Goal: Transaction & Acquisition: Purchase product/service

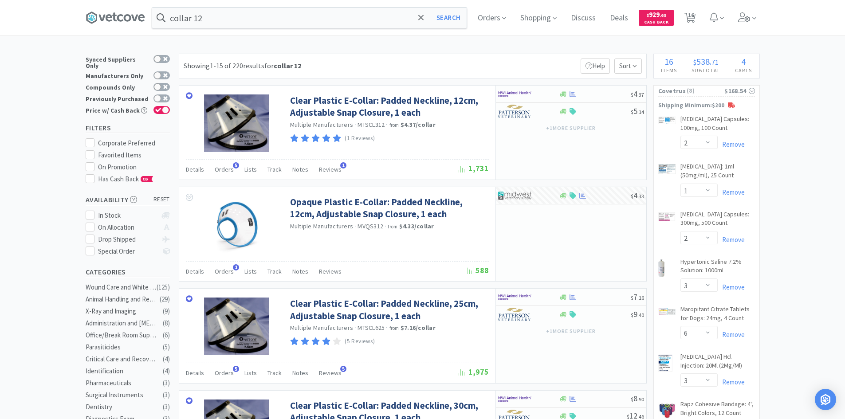
select select "2"
select select "1"
select select "2"
select select "3"
select select "6"
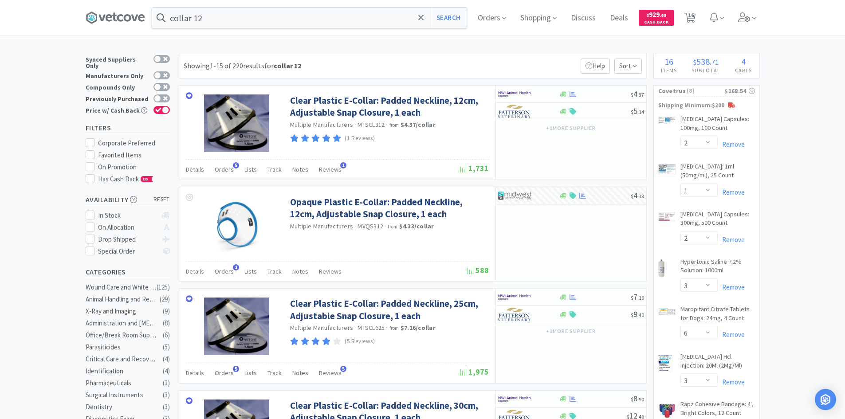
select select "3"
select select "2"
select select "1"
select select "2"
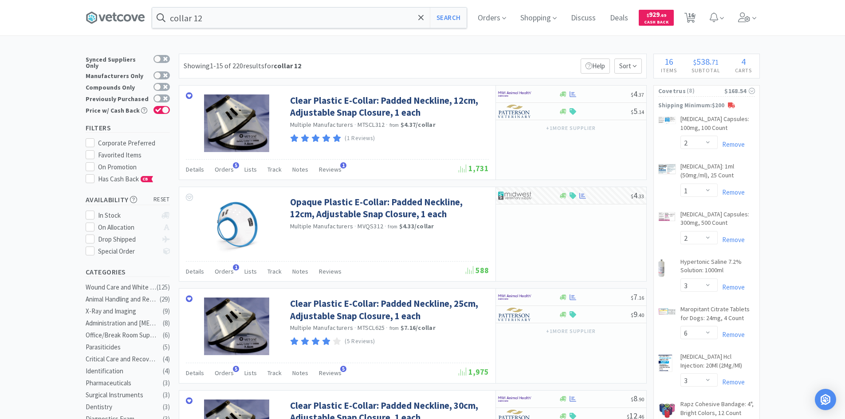
select select "10"
select select "1"
select select "12"
select select "4"
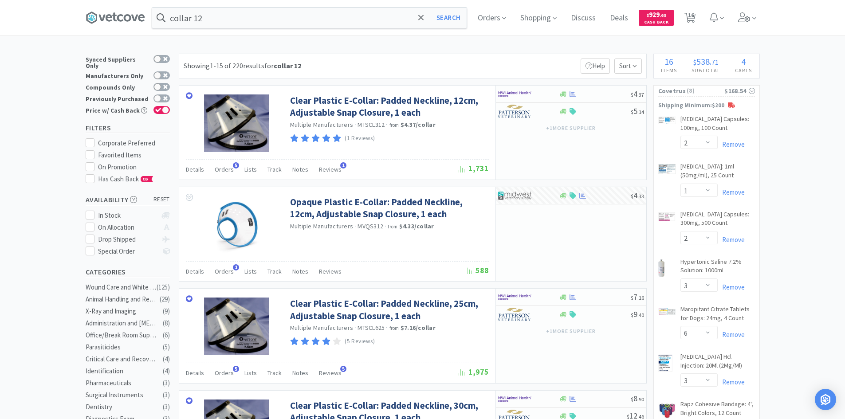
click at [298, 17] on input "collar 12" at bounding box center [309, 18] width 314 height 20
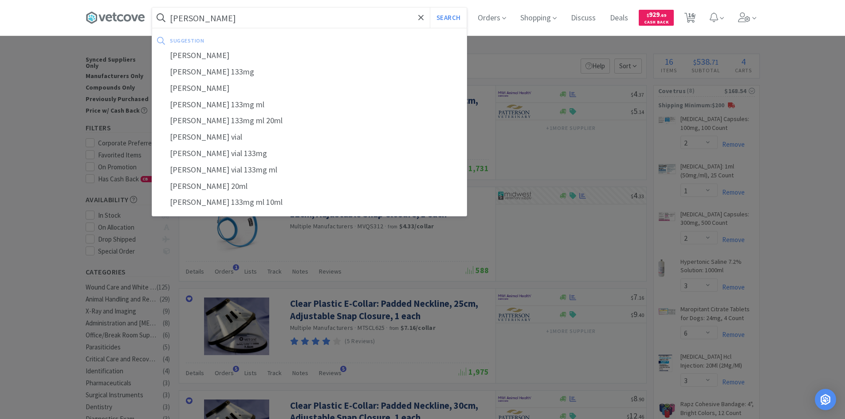
type input "[PERSON_NAME]"
click at [430, 8] on button "Search" at bounding box center [448, 18] width 37 height 20
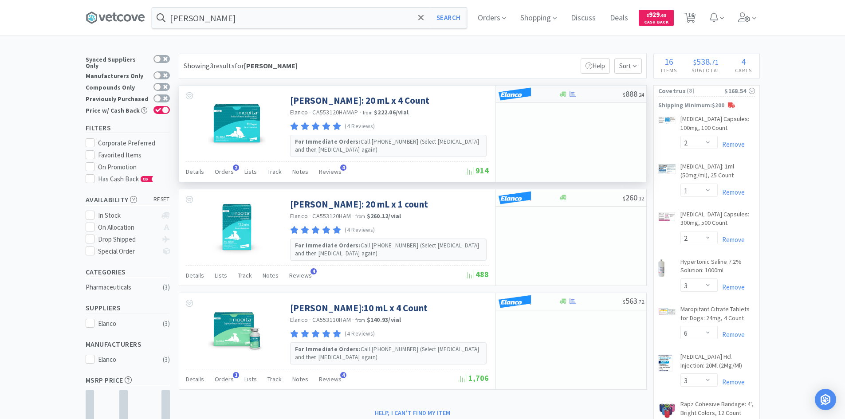
click at [540, 92] on div at bounding box center [522, 93] width 49 height 15
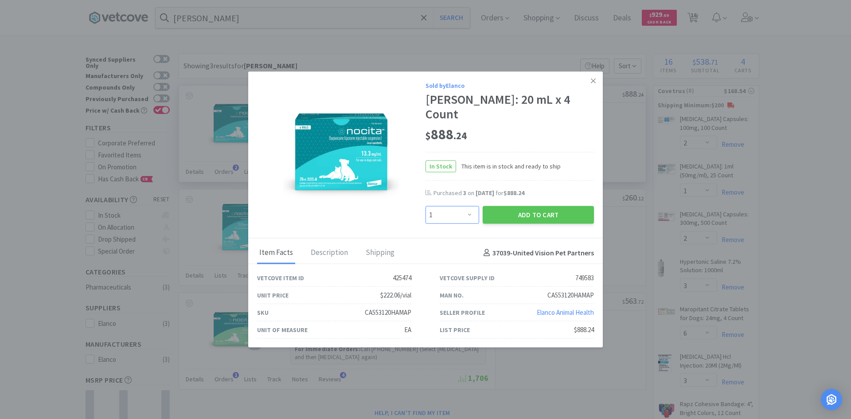
click at [470, 208] on select "Enter Quantity 1 2 3 4 5 6 7 8 9 10 11 12 13 14 15 16 17 18 19 20 Enter Quantity" at bounding box center [453, 215] width 54 height 18
select select "4"
click at [426, 206] on select "Enter Quantity 1 2 3 4 5 6 7 8 9 10 11 12 13 14 15 16 17 18 19 20 Enter Quantity" at bounding box center [453, 215] width 54 height 18
click at [546, 206] on button "Add to Cart" at bounding box center [538, 215] width 111 height 18
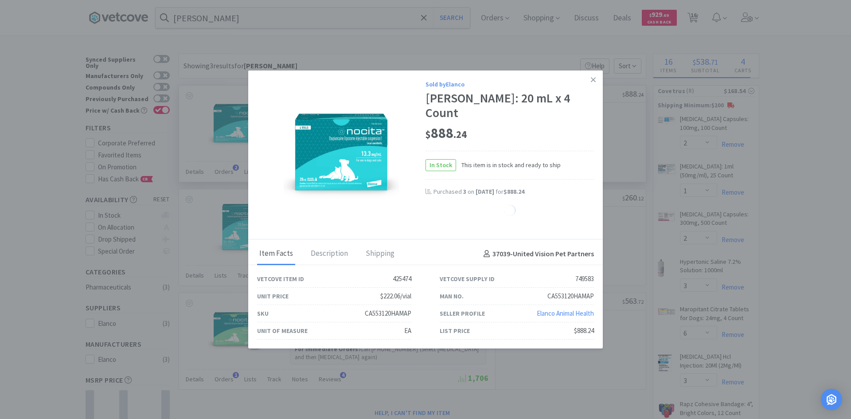
select select "4"
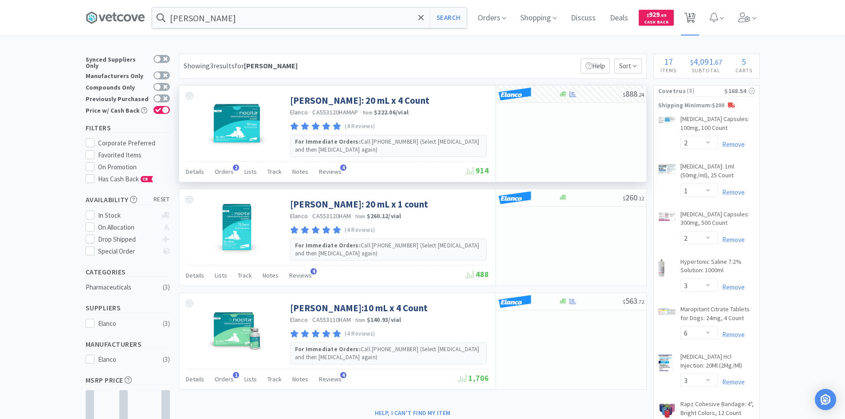
click at [687, 17] on span "17" at bounding box center [690, 17] width 18 height 35
select select "2"
select select "1"
select select "2"
select select "3"
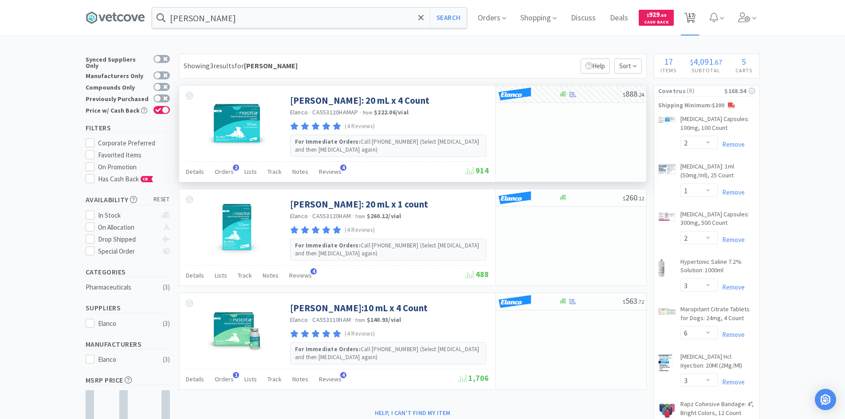
select select "6"
select select "3"
select select "2"
select select "1"
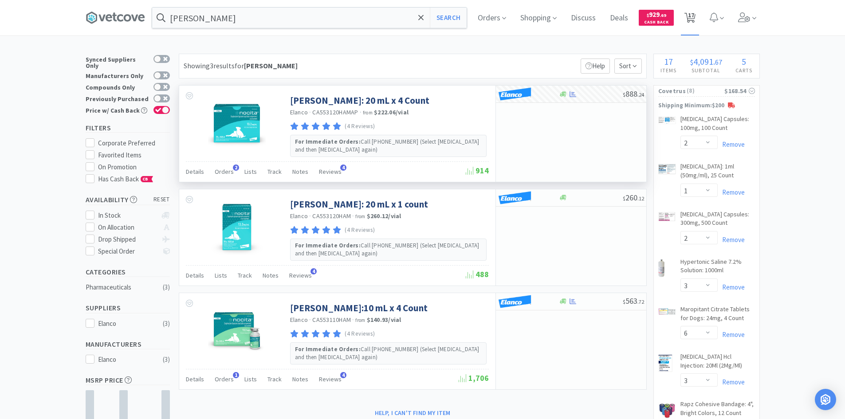
select select "2"
select select "10"
select select "1"
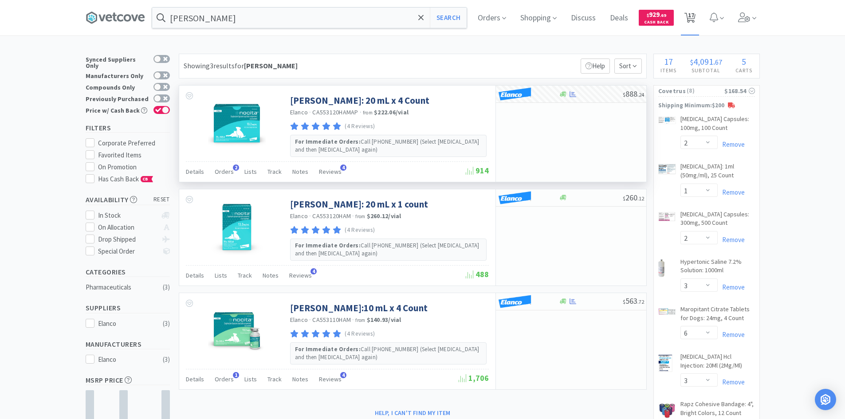
select select "12"
select select "4"
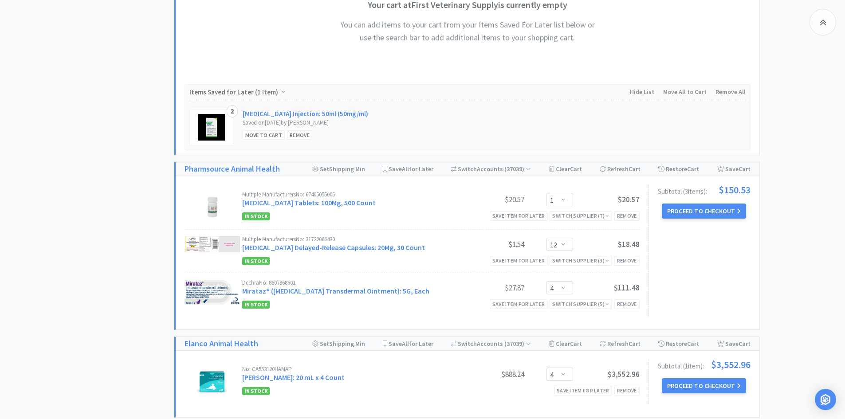
scroll to position [1054, 0]
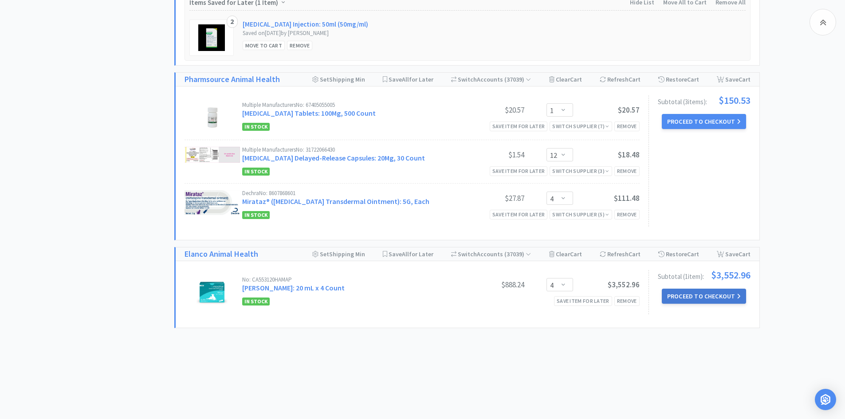
click at [691, 295] on button "Proceed to Checkout" at bounding box center [704, 296] width 84 height 15
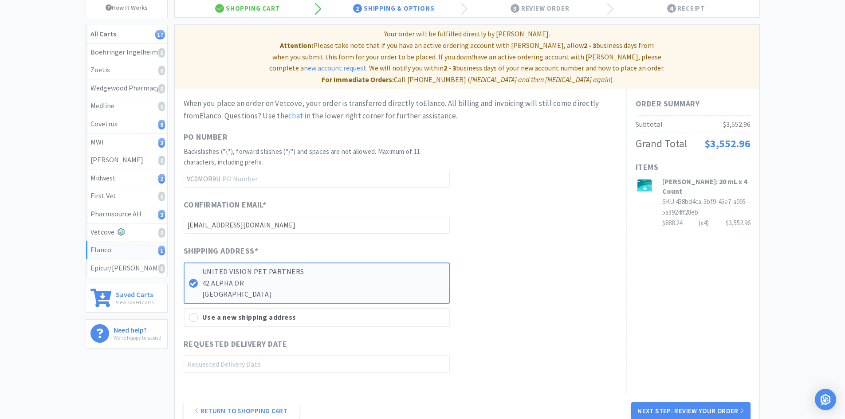
scroll to position [181, 0]
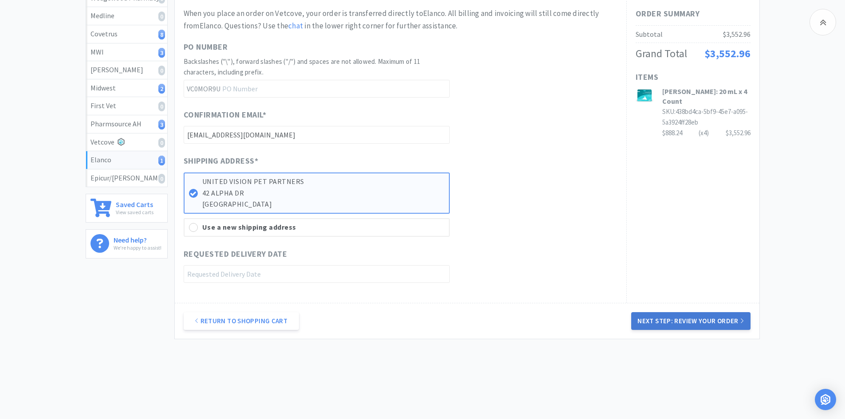
click at [657, 312] on button "Next Step: Review Your Order" at bounding box center [690, 321] width 119 height 18
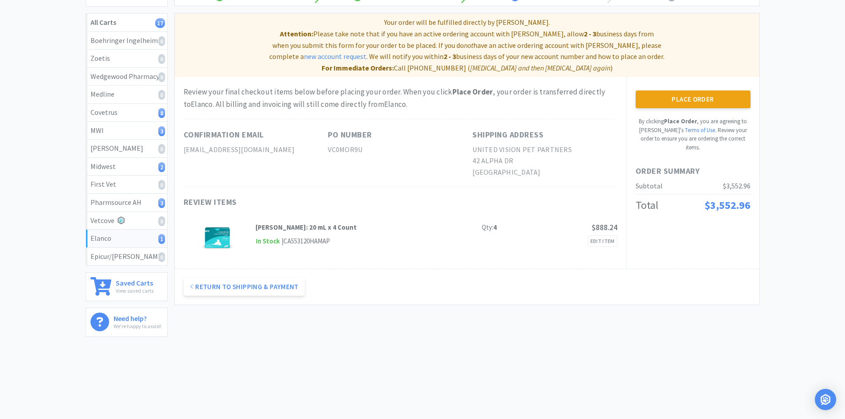
scroll to position [0, 0]
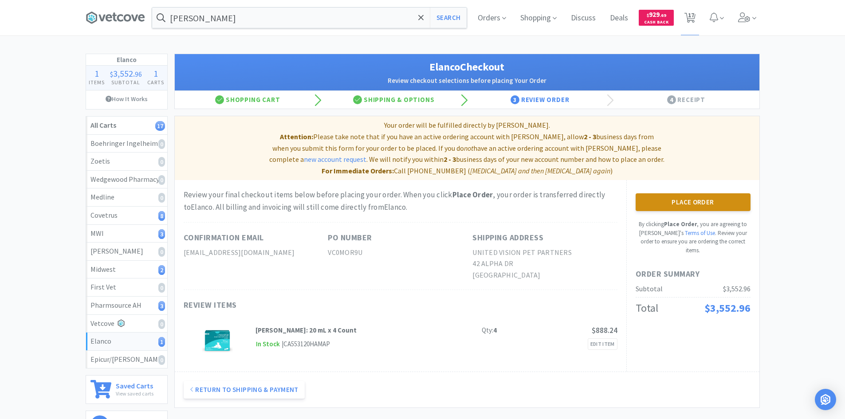
click at [672, 193] on button "Place Order" at bounding box center [692, 202] width 115 height 18
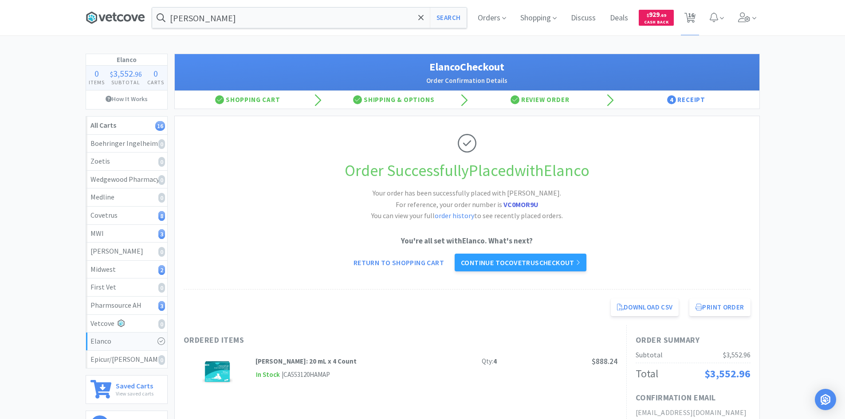
click at [118, 19] on icon at bounding box center [120, 17] width 6 height 7
